Goal: Task Accomplishment & Management: Complete application form

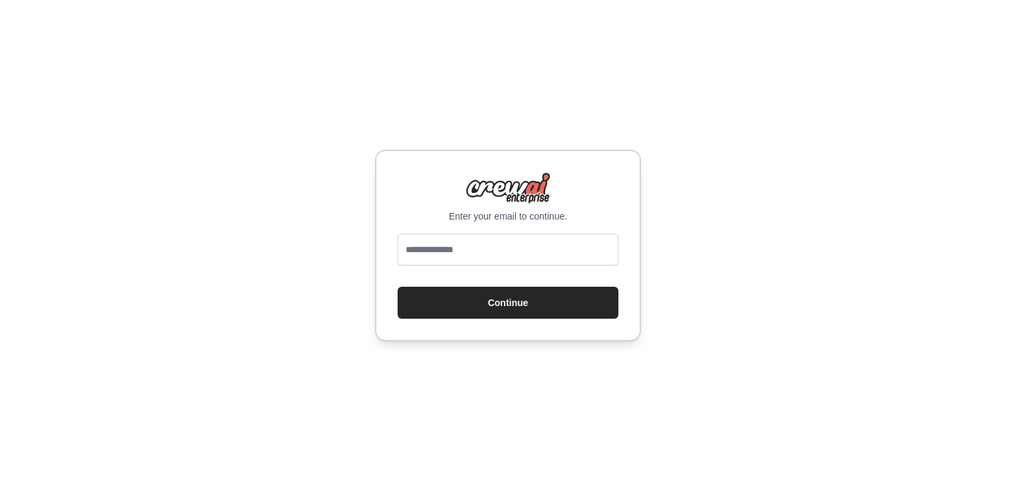
type input "**********"
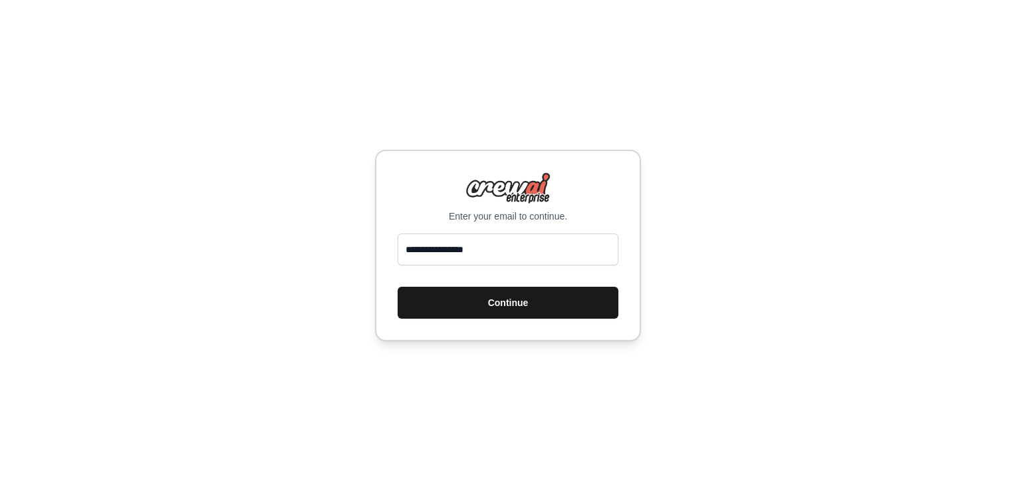
click at [496, 308] on button "Continue" at bounding box center [507, 302] width 221 height 32
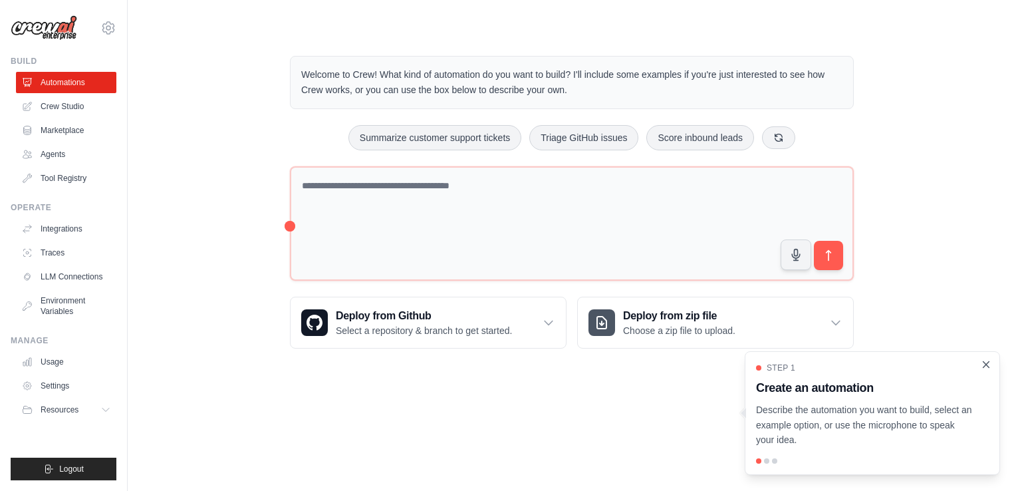
click at [982, 364] on icon "Close walkthrough" at bounding box center [986, 364] width 12 height 12
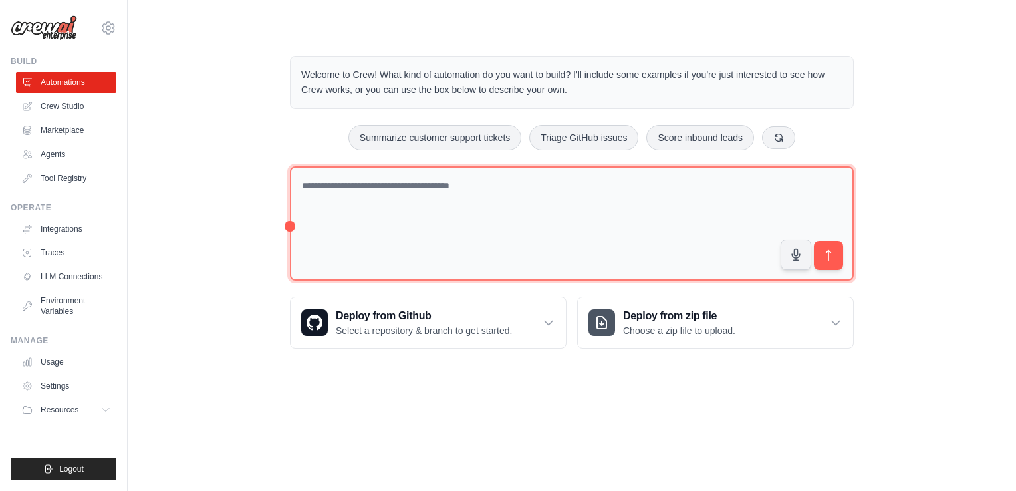
click at [407, 199] on textarea at bounding box center [572, 223] width 564 height 115
